Goal: Task Accomplishment & Management: Complete application form

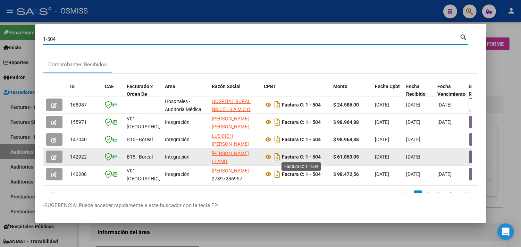
scroll to position [0, 316]
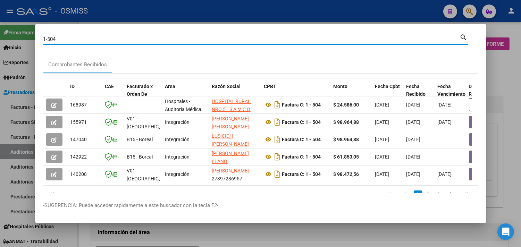
click at [207, 19] on div at bounding box center [260, 123] width 521 height 247
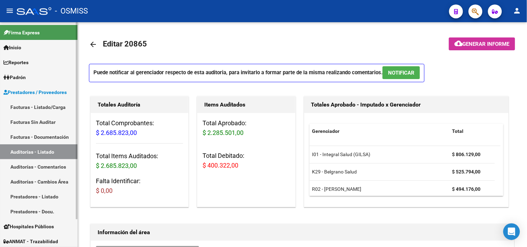
click at [36, 103] on link "Facturas - Listado/Carga" at bounding box center [38, 107] width 77 height 15
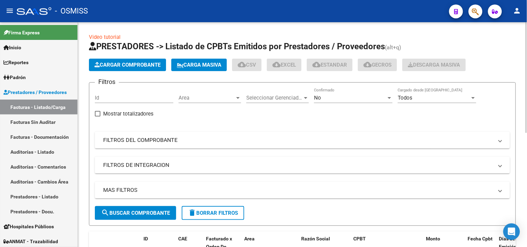
click at [125, 64] on span "Cargar Comprobante" at bounding box center [127, 65] width 66 height 6
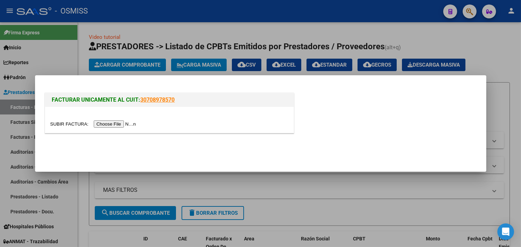
click at [124, 125] on input "file" at bounding box center [94, 123] width 88 height 7
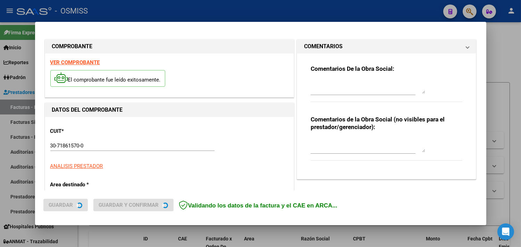
type input "[DATE]"
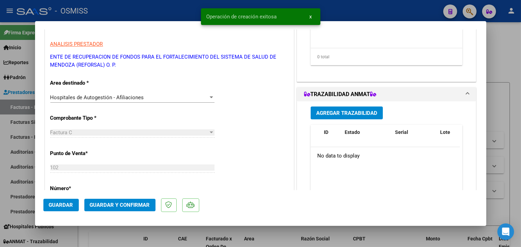
scroll to position [161, 0]
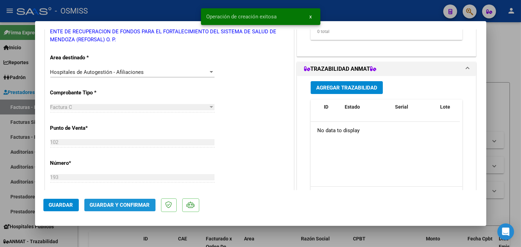
click at [125, 204] on span "Guardar y Confirmar" at bounding box center [120, 205] width 60 height 6
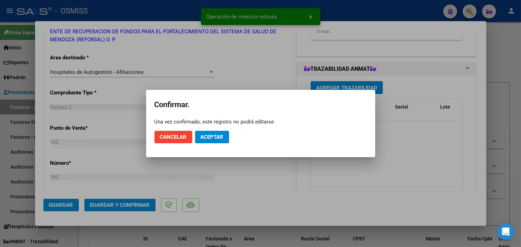
click at [220, 130] on mat-dialog-actions "Cancelar Aceptar" at bounding box center [260, 137] width 212 height 24
click at [220, 134] on span "Aceptar" at bounding box center [212, 137] width 23 height 6
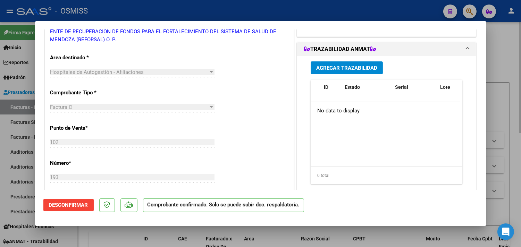
click at [513, 64] on div at bounding box center [260, 123] width 521 height 247
type input "$ 0,00"
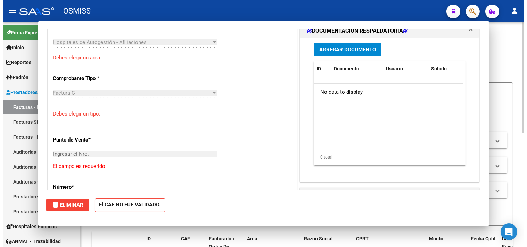
scroll to position [131, 0]
